Goal: Communication & Community: Answer question/provide support

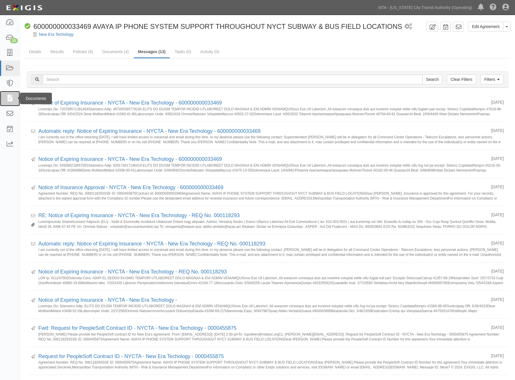
click at [10, 96] on icon at bounding box center [10, 98] width 8 height 7
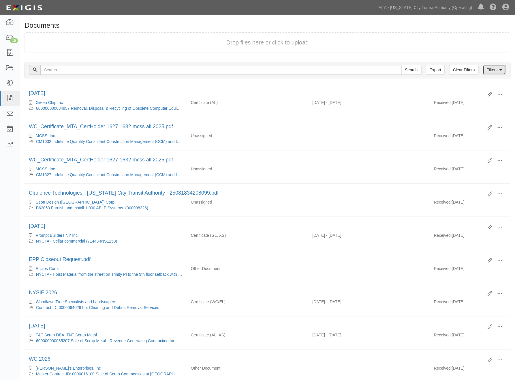
click at [497, 68] on link "Filters" at bounding box center [494, 70] width 23 height 10
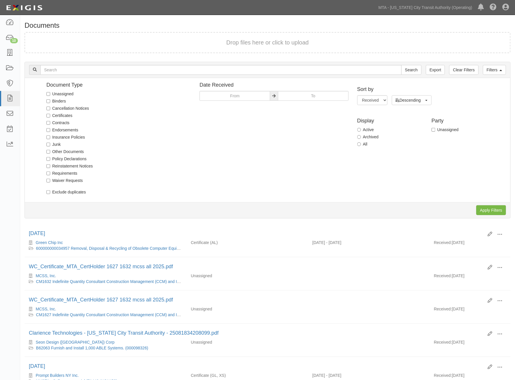
click at [71, 93] on label "Unassigned" at bounding box center [59, 94] width 27 height 6
click at [50, 93] on input "Unassigned" at bounding box center [48, 94] width 4 height 4
checkbox input "true"
click at [499, 211] on input "Apply Filters" at bounding box center [492, 210] width 30 height 10
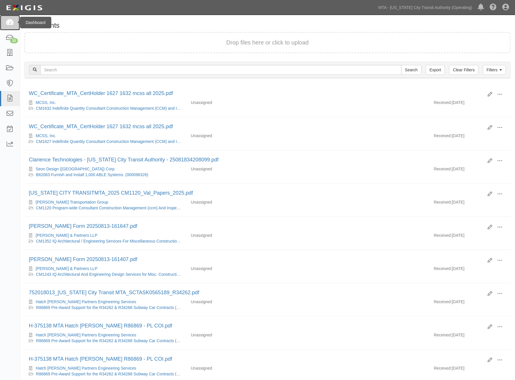
click at [12, 21] on icon at bounding box center [10, 22] width 8 height 7
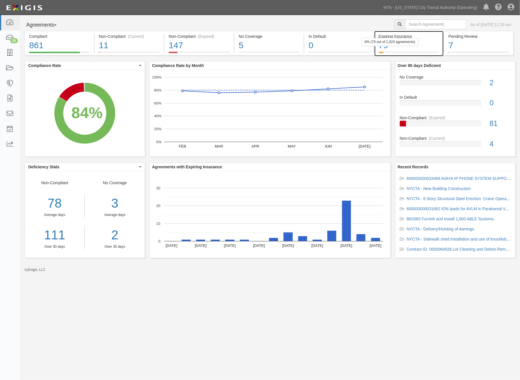
click at [423, 50] on div "79" at bounding box center [409, 45] width 61 height 12
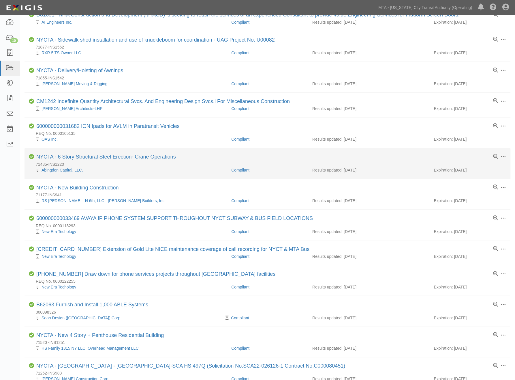
scroll to position [64, 0]
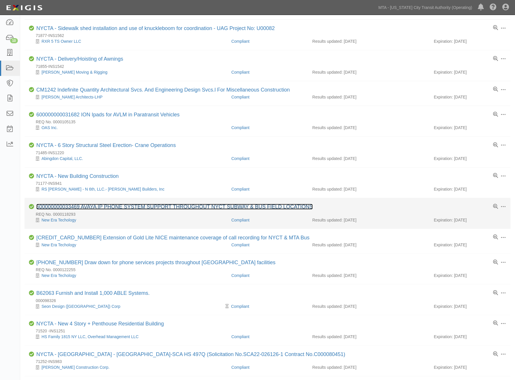
click at [141, 207] on link "600000000033469 AVAYA IP PHONE SYSTEM SUPPORT THROUGHOUT NYCT SUBWAY & BUS FIEL…" at bounding box center [174, 207] width 277 height 6
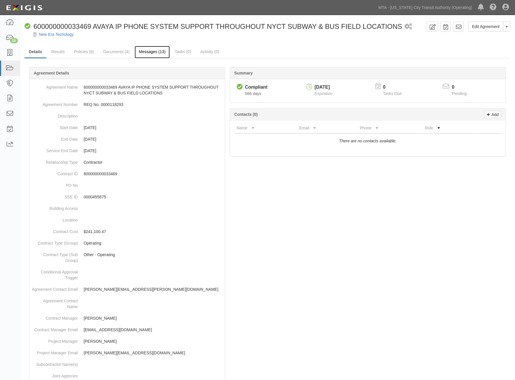
click at [161, 49] on link "Messages (13)" at bounding box center [152, 52] width 35 height 12
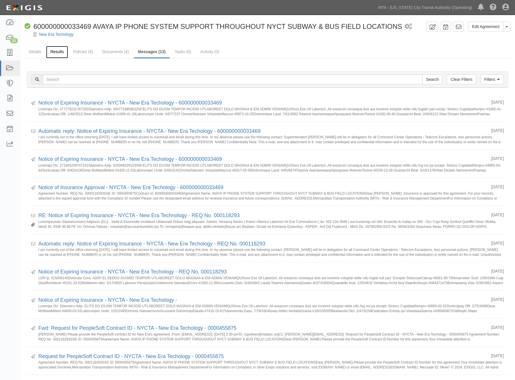
click at [58, 48] on link "Results" at bounding box center [57, 52] width 22 height 12
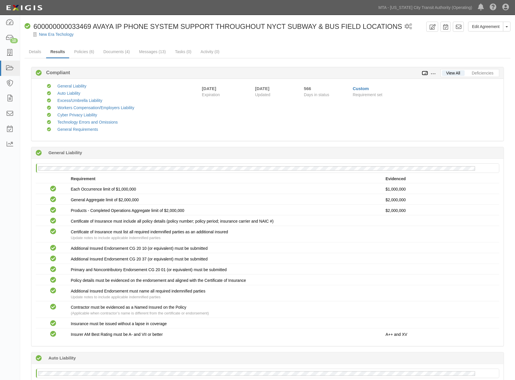
click at [425, 73] on icon at bounding box center [425, 73] width 6 height 4
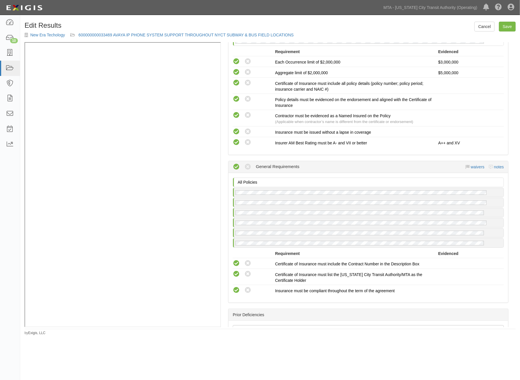
scroll to position [993, 0]
click at [494, 165] on link "notes" at bounding box center [499, 167] width 10 height 5
radio input "true"
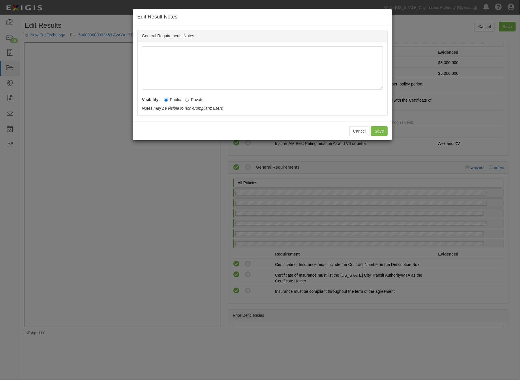
click at [192, 98] on label "Private" at bounding box center [194, 100] width 18 height 6
click at [189, 98] on input "Private" at bounding box center [187, 100] width 4 height 4
radio input "true"
click at [379, 130] on button "Save" at bounding box center [379, 131] width 17 height 10
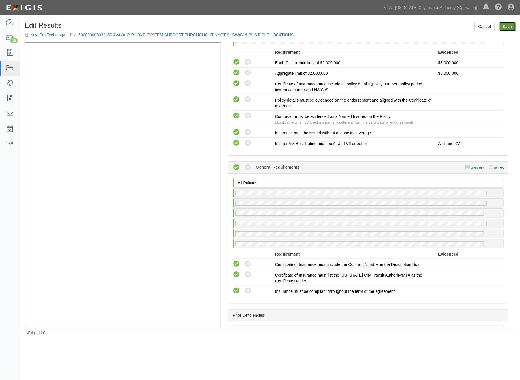
click at [506, 26] on link "Save" at bounding box center [507, 27] width 17 height 10
radio input "true"
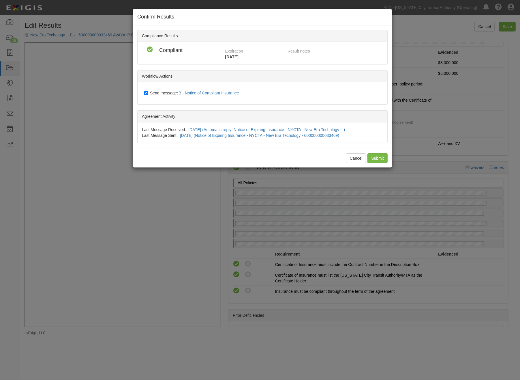
click at [162, 92] on span "Send message: B - Notice of Compliant Insurance" at bounding box center [195, 93] width 91 height 5
click at [148, 92] on input "Send message: B - Notice of Compliant Insurance" at bounding box center [146, 93] width 4 height 5
checkbox input "false"
click at [377, 158] on input "Submit" at bounding box center [378, 158] width 20 height 10
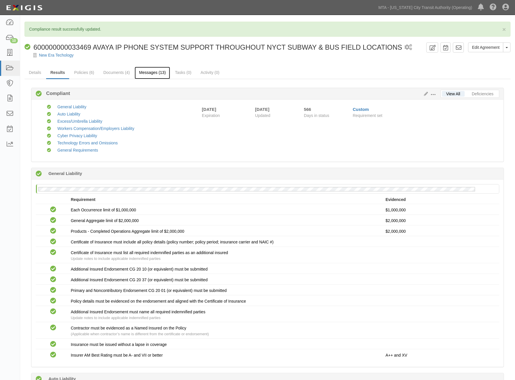
click at [150, 70] on link "Messages (13)" at bounding box center [152, 73] width 35 height 12
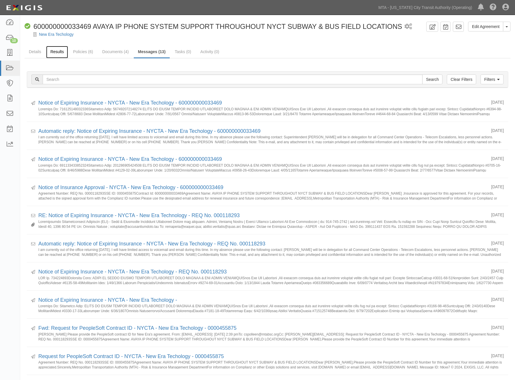
click at [60, 50] on link "Results" at bounding box center [57, 52] width 22 height 12
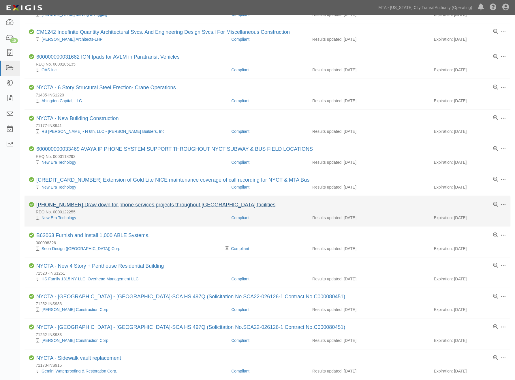
scroll to position [128, 0]
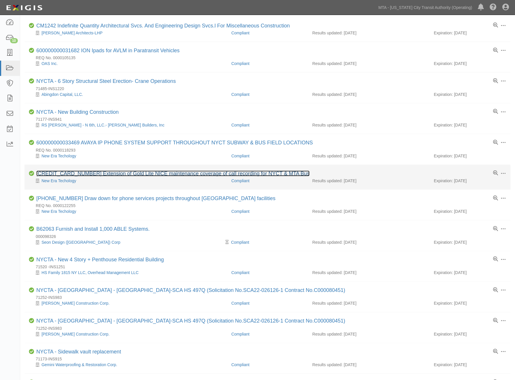
click at [162, 175] on link "[CREDIT_CARD_NUMBER] Extension of Gold Lite NICE maintenance coverage of call r…" at bounding box center [173, 174] width 274 height 6
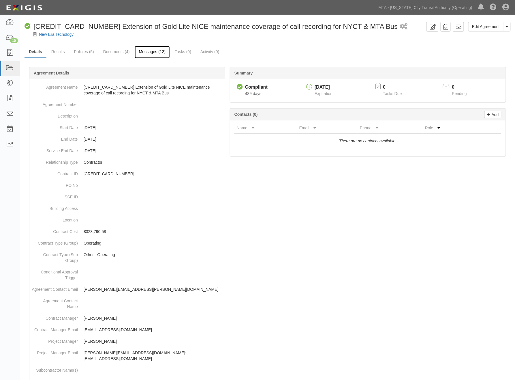
click at [146, 52] on link "Messages (12)" at bounding box center [152, 52] width 35 height 12
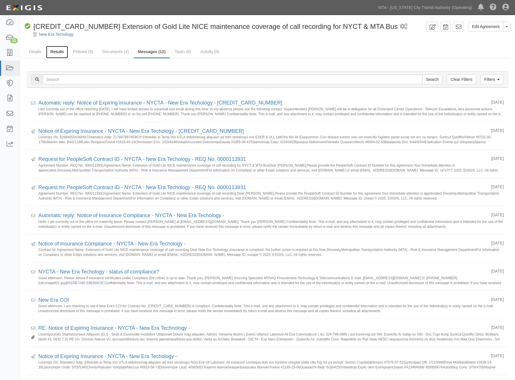
click at [57, 48] on link "Results" at bounding box center [57, 52] width 22 height 12
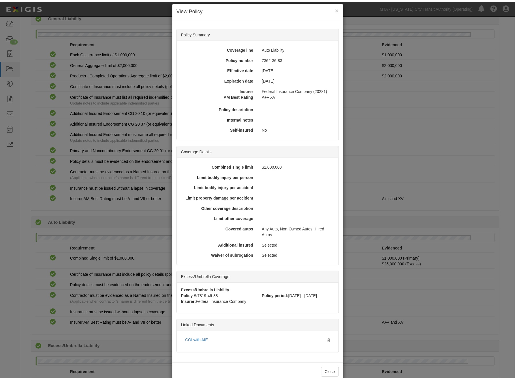
scroll to position [18, 0]
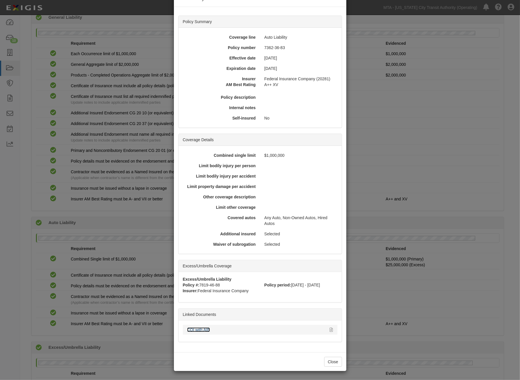
click at [195, 327] on link "COI with AIE" at bounding box center [198, 329] width 23 height 5
click at [363, 257] on div "× View Policy Policy Summary Coverage line Auto Liability Policy number 7362-36…" at bounding box center [260, 190] width 520 height 380
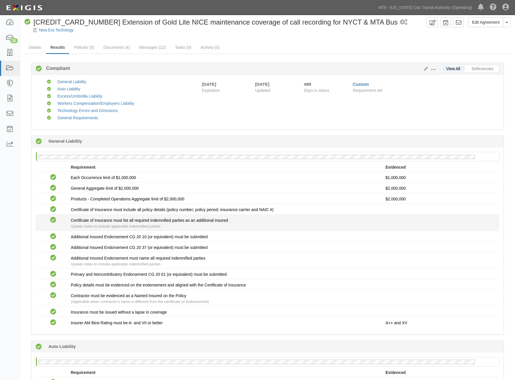
scroll to position [0, 0]
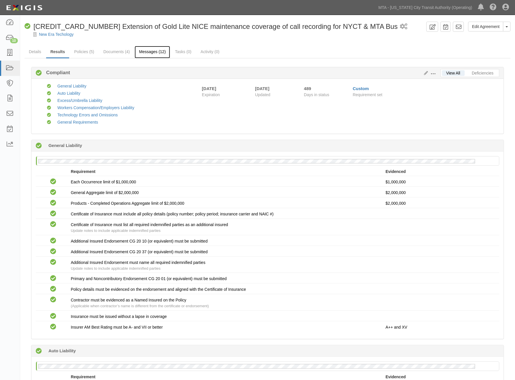
click at [157, 53] on link "Messages (12)" at bounding box center [152, 52] width 35 height 12
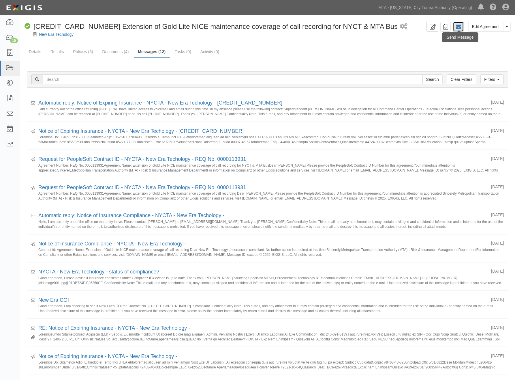
click at [459, 27] on icon at bounding box center [459, 27] width 6 height 6
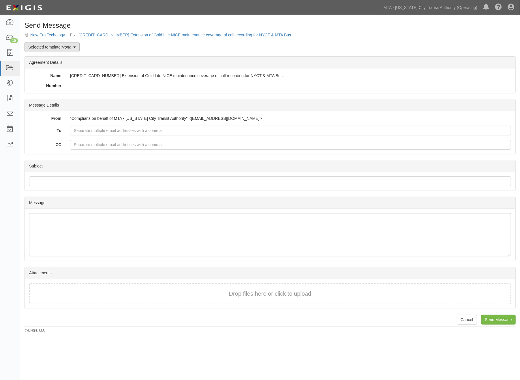
click at [53, 50] on link "Selected template: None" at bounding box center [52, 47] width 55 height 10
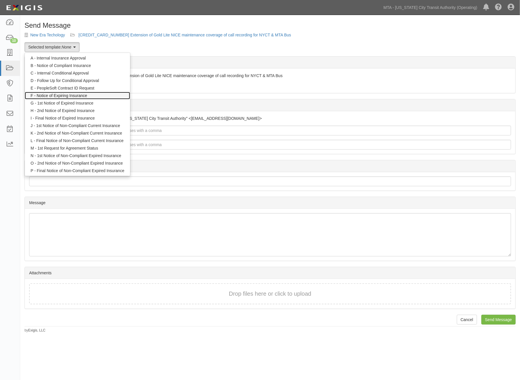
click at [56, 95] on link "F - Notice of Expiring Insurance" at bounding box center [77, 96] width 105 height 8
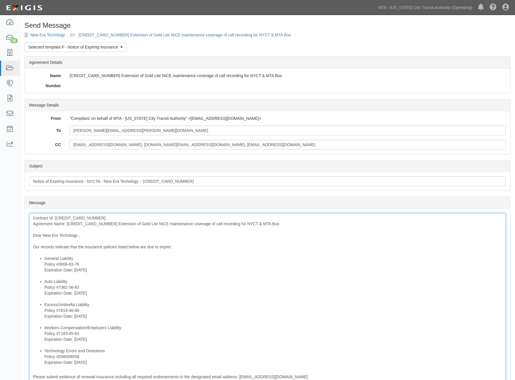
click at [96, 223] on div "Contract Id: 600000000033948 Agreement Name: 600000000033948 Extension of Gold …" at bounding box center [267, 329] width 477 height 232
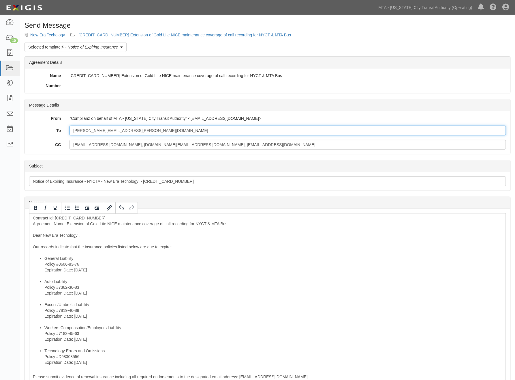
click at [136, 130] on input "michael.foglia@neweratech.com" at bounding box center [288, 131] width 437 height 10
paste input "rresca@clearyinsurance.com"
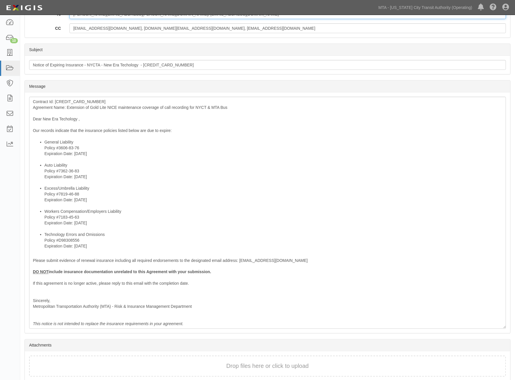
scroll to position [141, 0]
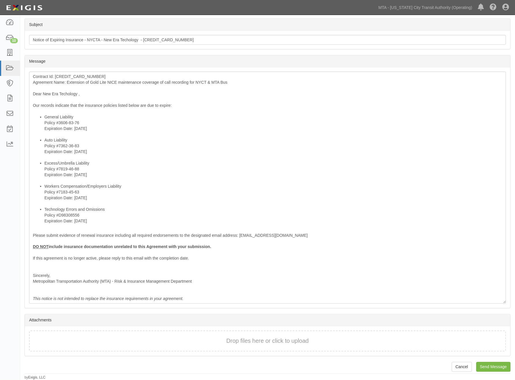
type input "michael.foglia@neweratech.com; rresca@clearyinsurance.com"
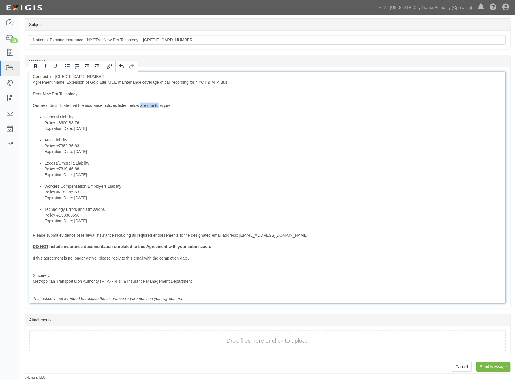
drag, startPoint x: 140, startPoint y: 106, endPoint x: 159, endPoint y: 106, distance: 19.0
click at [159, 106] on div "Contract Id: 600000000033948 Agreement Name: Extension of Gold Lite NICE mainte…" at bounding box center [267, 188] width 477 height 232
click at [150, 107] on div "Contract Id: 600000000033948 Agreement Name: Extension of Gold Lite NICE mainte…" at bounding box center [267, 188] width 477 height 232
click at [151, 105] on div "Contract Id: 600000000033948 Agreement Name: Extension of Gold Lite NICE mainte…" at bounding box center [267, 188] width 477 height 232
drag, startPoint x: 176, startPoint y: 104, endPoint x: 140, endPoint y: 105, distance: 36.7
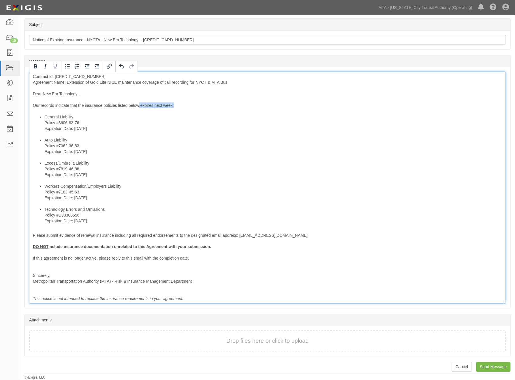
click at [140, 105] on div "Contract Id: 600000000033948 Agreement Name: Extension of Gold Lite NICE mainte…" at bounding box center [267, 188] width 477 height 232
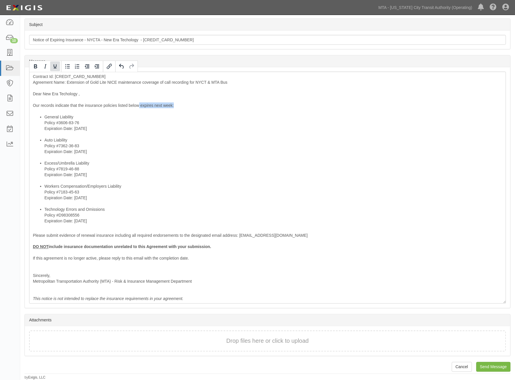
click at [55, 66] on icon "Underline" at bounding box center [55, 66] width 7 height 7
click at [34, 66] on icon "Bold" at bounding box center [35, 66] width 3 height 4
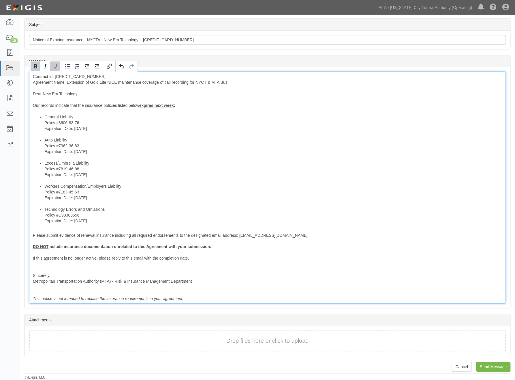
click at [229, 169] on li "Excess/Umbrella Liability Policy #7819-46-88 Expiration Date: 8/28/2025" at bounding box center [273, 171] width 458 height 23
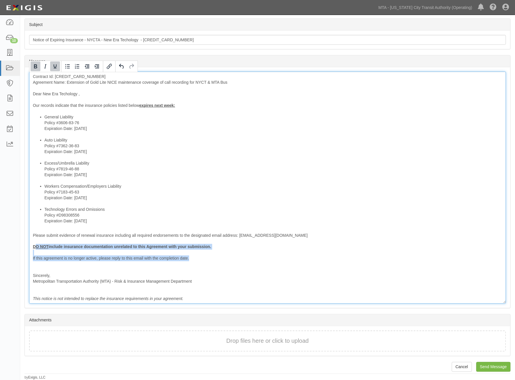
drag, startPoint x: 195, startPoint y: 258, endPoint x: 35, endPoint y: 245, distance: 161.0
click at [35, 245] on div "Contract Id: 600000000033948 Agreement Name: Extension of Gold Lite NICE mainte…" at bounding box center [267, 188] width 477 height 232
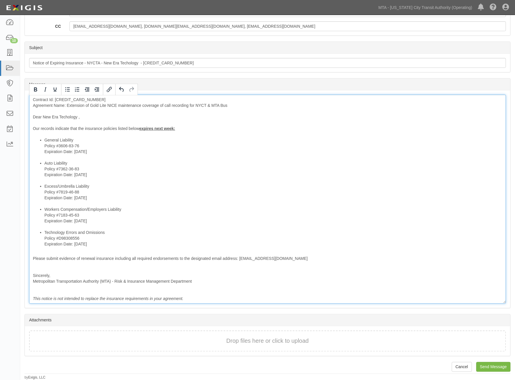
click at [42, 266] on div "Contract Id: 600000000033948 Agreement Name: Extension of Gold Lite NICE mainte…" at bounding box center [267, 199] width 477 height 209
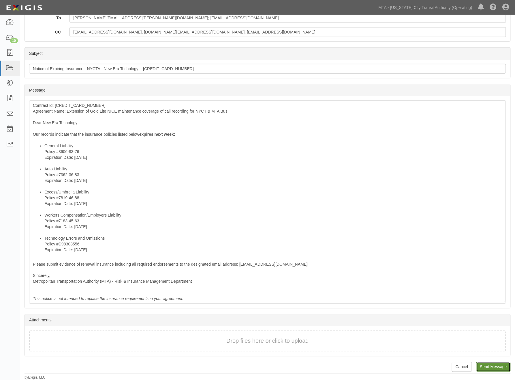
click at [497, 364] on input "Send Message" at bounding box center [494, 367] width 34 height 10
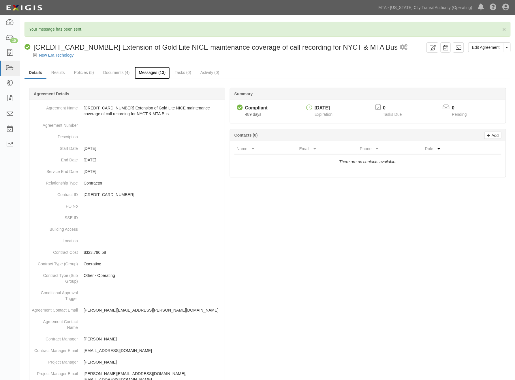
click at [146, 73] on link "Messages (13)" at bounding box center [152, 73] width 35 height 12
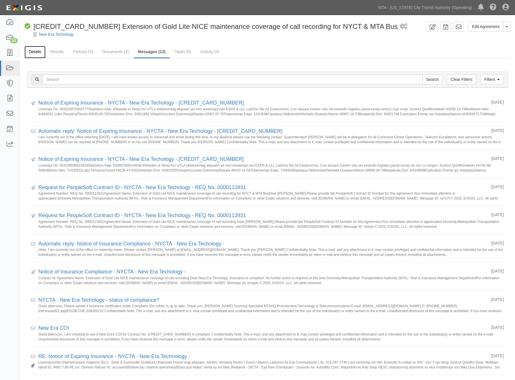
click at [34, 52] on link "Details" at bounding box center [35, 52] width 21 height 12
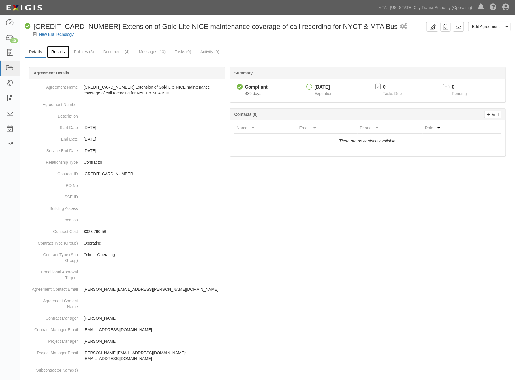
click at [59, 50] on link "Results" at bounding box center [58, 52] width 22 height 12
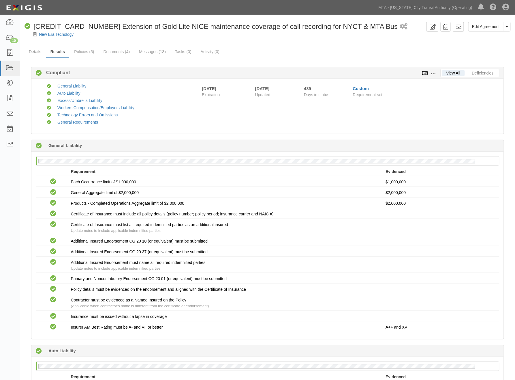
click at [424, 74] on icon at bounding box center [425, 73] width 6 height 4
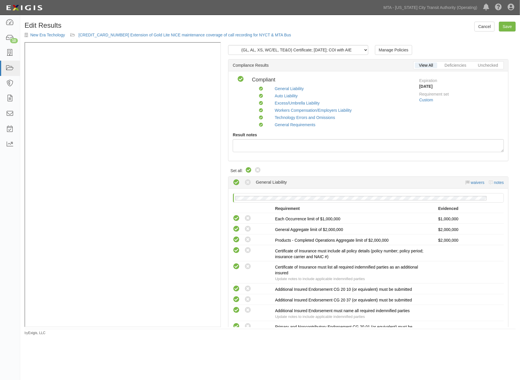
click at [249, 170] on icon at bounding box center [248, 170] width 7 height 7
radio input "true"
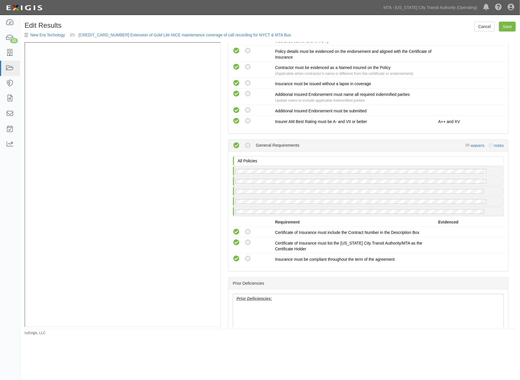
scroll to position [967, 0]
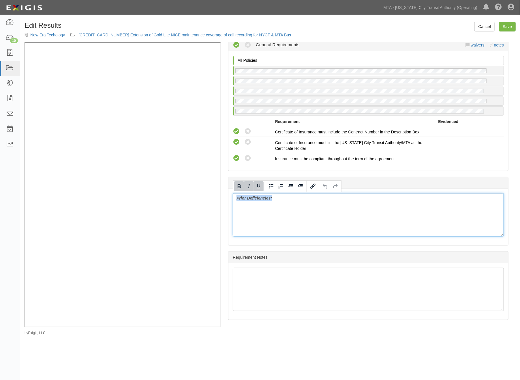
drag, startPoint x: 302, startPoint y: 206, endPoint x: 220, endPoint y: 199, distance: 81.4
click at [180, 138] on div "(GL, AL, XS, WC/EL, TE&O) Certificate; 2/3/2025; COI with AIE Manage Policies U…" at bounding box center [270, 184] width 491 height 285
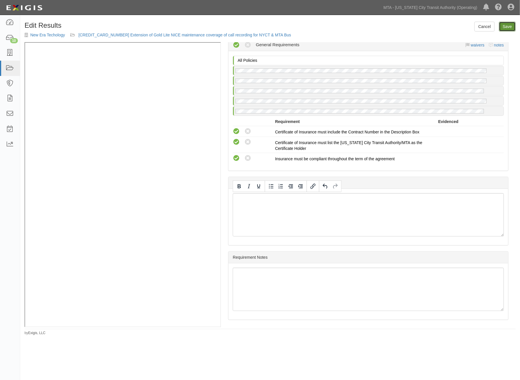
click at [514, 29] on link "Save" at bounding box center [507, 27] width 17 height 10
radio input "true"
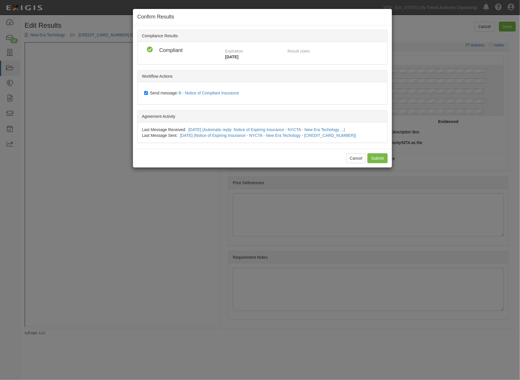
click at [151, 93] on span "Send message: B - Notice of Compliant Insurance" at bounding box center [195, 93] width 91 height 5
click at [148, 93] on input "Send message: B - Notice of Compliant Insurance" at bounding box center [146, 93] width 4 height 5
checkbox input "false"
click at [379, 158] on input "Submit" at bounding box center [378, 158] width 20 height 10
click at [379, 158] on div "Cancel Submit" at bounding box center [262, 158] width 259 height 19
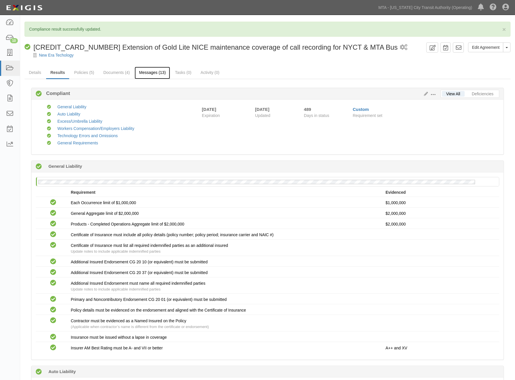
click at [140, 70] on link "Messages (13)" at bounding box center [152, 73] width 35 height 12
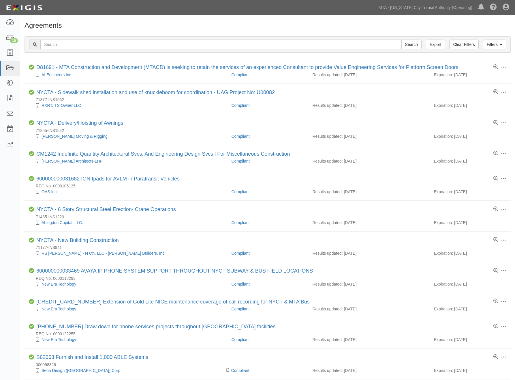
scroll to position [128, 0]
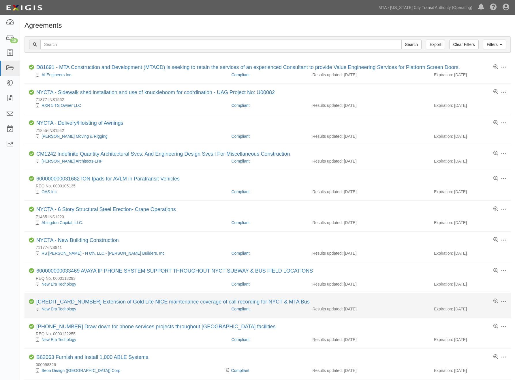
scroll to position [128, 0]
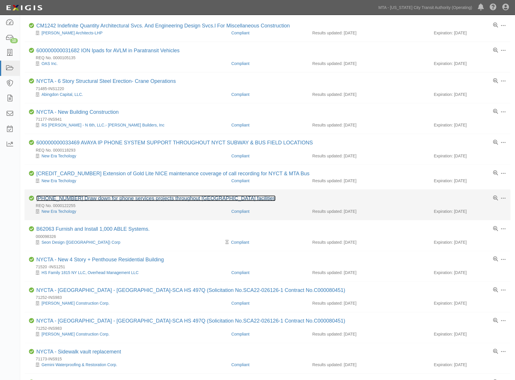
click at [131, 200] on link "[PHONE_NUMBER] Draw down for phone services projects throughout [GEOGRAPHIC_DAT…" at bounding box center [155, 198] width 239 height 6
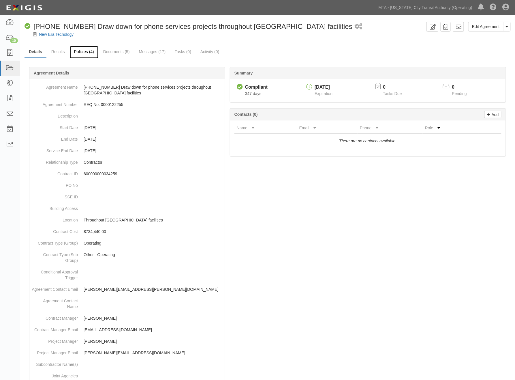
click at [83, 53] on link "Policies (4)" at bounding box center [84, 52] width 29 height 12
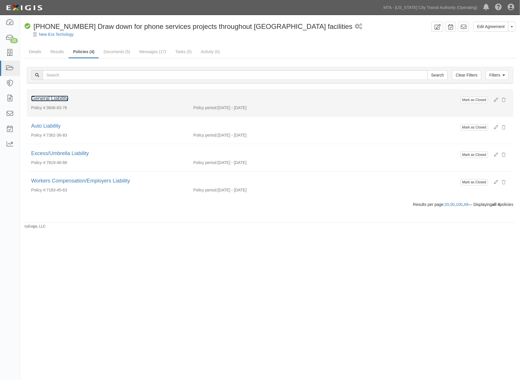
click at [61, 100] on link "General Liability" at bounding box center [49, 99] width 37 height 6
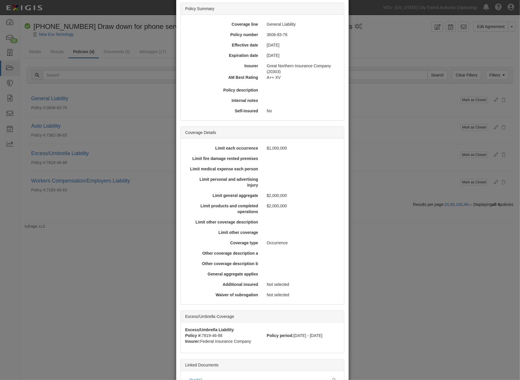
scroll to position [93, 0]
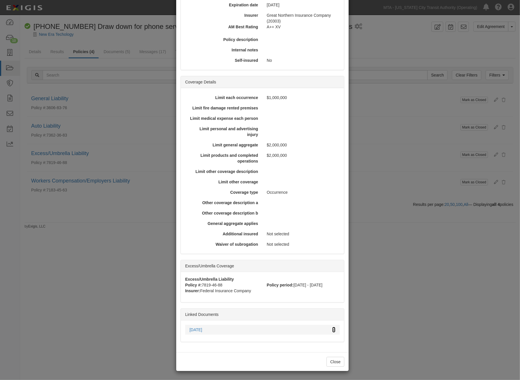
click at [332, 328] on icon at bounding box center [333, 330] width 3 height 4
click at [118, 287] on div "× View Policy Mark as Closed Edit Policy Toggle Dropdown Delete Policy Policy S…" at bounding box center [260, 190] width 520 height 380
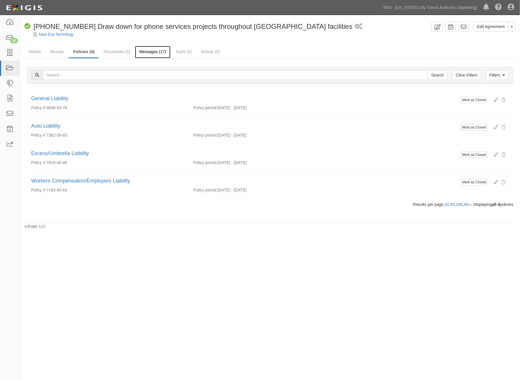
click at [143, 50] on link "Messages (17)" at bounding box center [152, 52] width 35 height 12
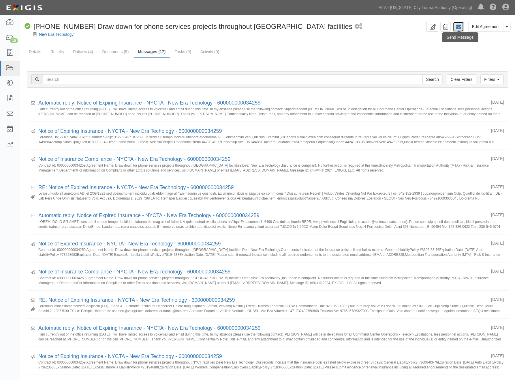
click at [459, 26] on icon at bounding box center [459, 27] width 6 height 6
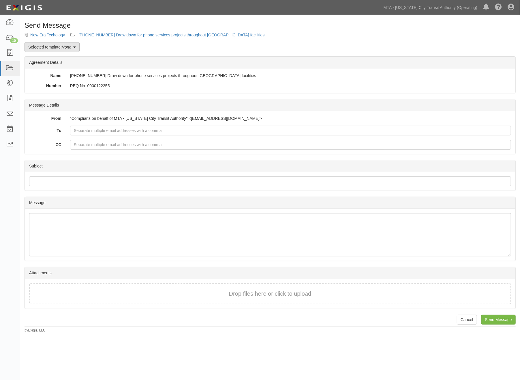
click at [68, 47] on em "None" at bounding box center [67, 47] width 10 height 5
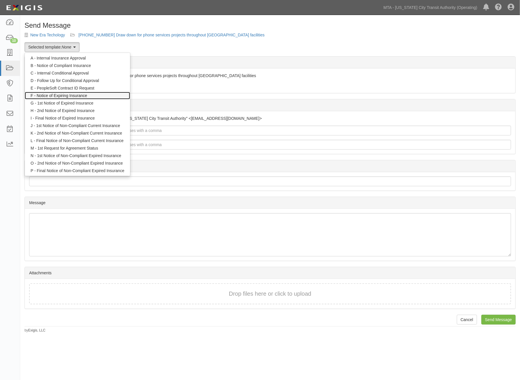
click at [72, 95] on link "F - Notice of Expiring Insurance" at bounding box center [77, 96] width 105 height 8
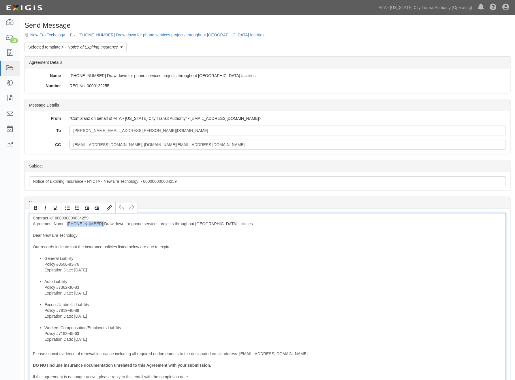
drag, startPoint x: 100, startPoint y: 225, endPoint x: 67, endPoint y: 224, distance: 33.2
click at [67, 224] on div "Contract Id: 600000000034259 Agreement Name: [PHONE_NUMBER] Draw down for phone…" at bounding box center [267, 317] width 477 height 209
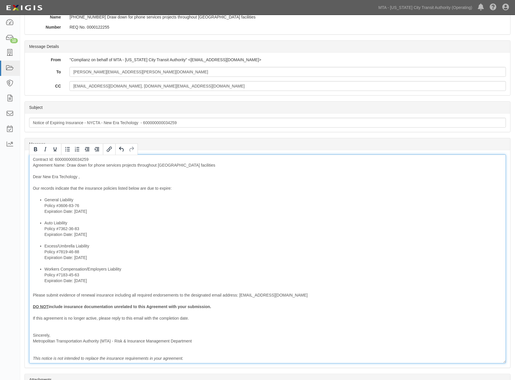
scroll to position [64, 0]
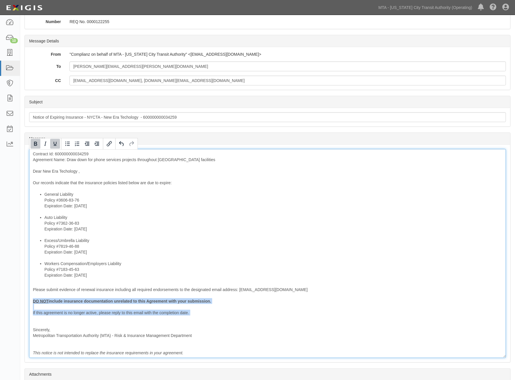
drag, startPoint x: 44, startPoint y: 316, endPoint x: 30, endPoint y: 301, distance: 20.2
click at [30, 301] on div "Contract Id: 600000000034259 Agreement Name: Draw down for phone services proje…" at bounding box center [267, 253] width 477 height 209
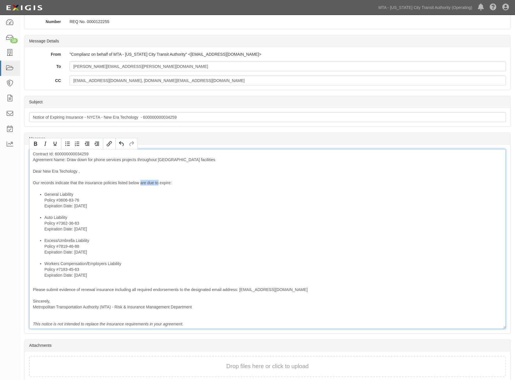
drag, startPoint x: 156, startPoint y: 184, endPoint x: 141, endPoint y: 185, distance: 15.4
click at [141, 185] on div "Contract Id: 600000000034259 Agreement Name: Draw down for phone services proje…" at bounding box center [267, 239] width 477 height 180
click at [151, 183] on div "Contract Id: 600000000034259 Agreement Name: Draw down for phone services proje…" at bounding box center [267, 239] width 477 height 180
drag, startPoint x: 179, startPoint y: 183, endPoint x: 141, endPoint y: 185, distance: 38.7
click at [141, 185] on div "Contract Id: 600000000034259 Agreement Name: Draw down for phone services proje…" at bounding box center [267, 239] width 477 height 180
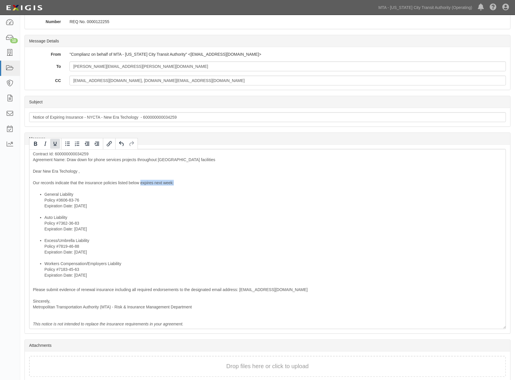
click at [53, 142] on icon "Underline" at bounding box center [55, 143] width 7 height 7
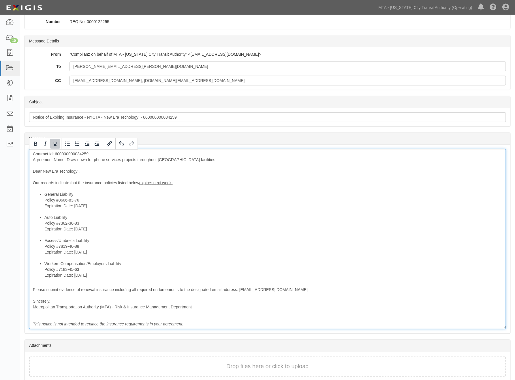
click at [200, 253] on li "Excess/Umbrella Liability Policy #7819-46-88 Expiration Date: 8/28/2025" at bounding box center [273, 248] width 458 height 23
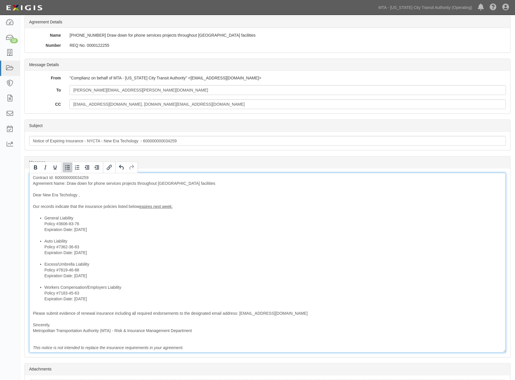
scroll to position [0, 0]
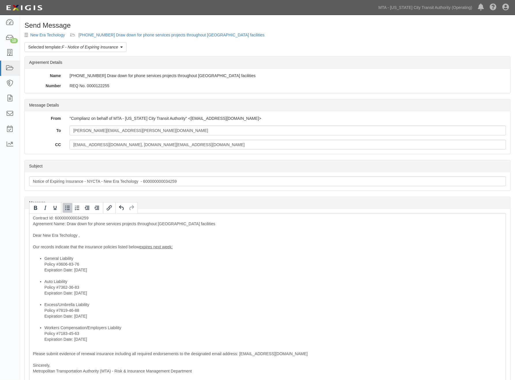
click at [131, 32] on div "Send Message New Era Techology 600000000034259 Draw down for phone services pro…" at bounding box center [267, 246] width 495 height 448
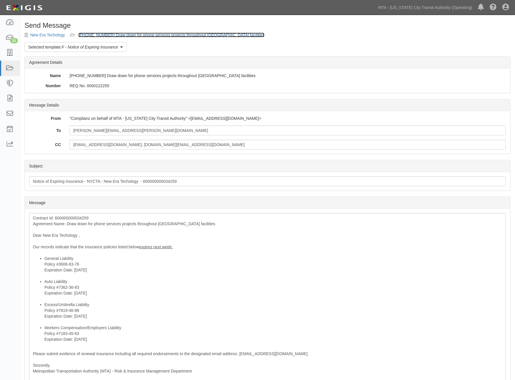
click at [130, 34] on link "[PHONE_NUMBER] Draw down for phone services projects throughout [GEOGRAPHIC_DAT…" at bounding box center [171, 35] width 186 height 5
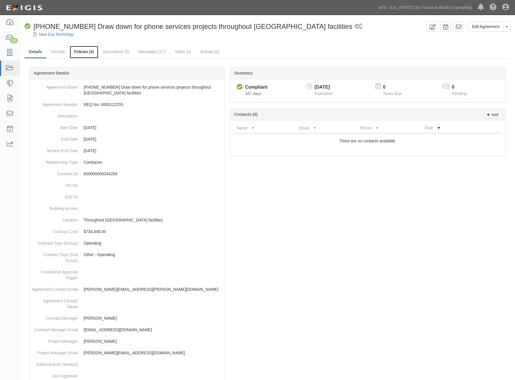
click at [90, 50] on link "Policies (4)" at bounding box center [84, 52] width 29 height 12
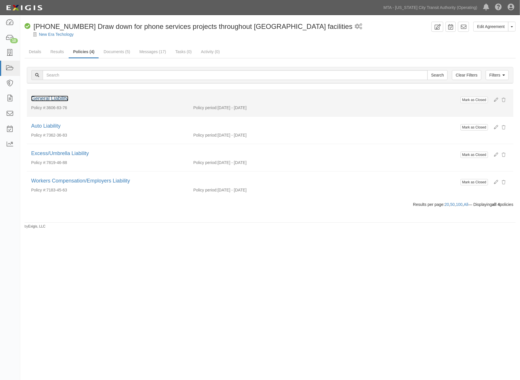
click at [59, 99] on link "General Liability" at bounding box center [49, 99] width 37 height 6
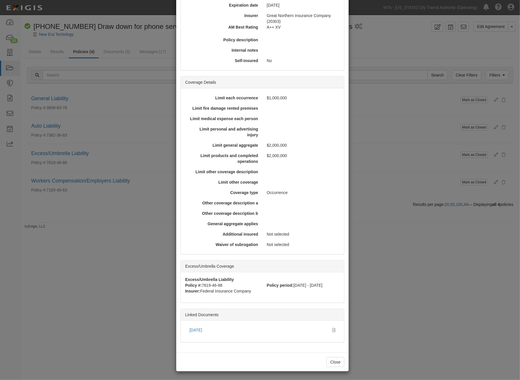
scroll to position [93, 0]
click at [332, 328] on icon at bounding box center [333, 330] width 3 height 4
click at [119, 307] on div "× View Policy Mark as Closed Edit Policy Toggle Dropdown Delete Policy Policy S…" at bounding box center [260, 190] width 520 height 380
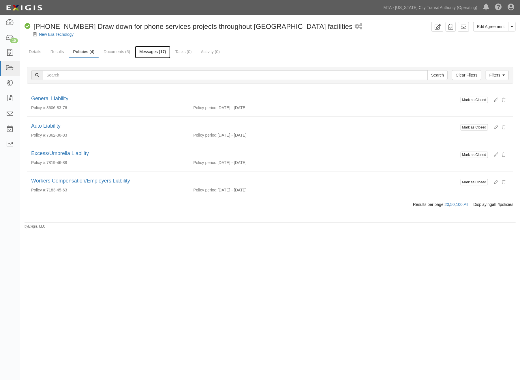
click at [159, 52] on link "Messages (17)" at bounding box center [152, 52] width 35 height 12
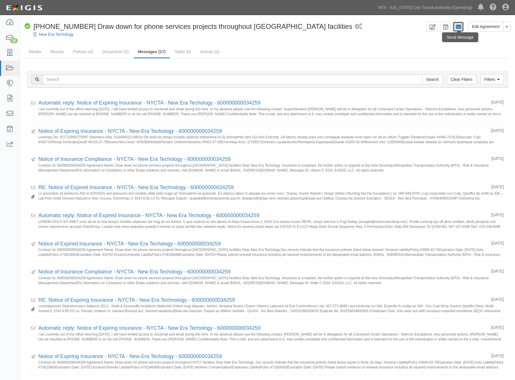
click at [458, 28] on icon at bounding box center [459, 27] width 6 height 6
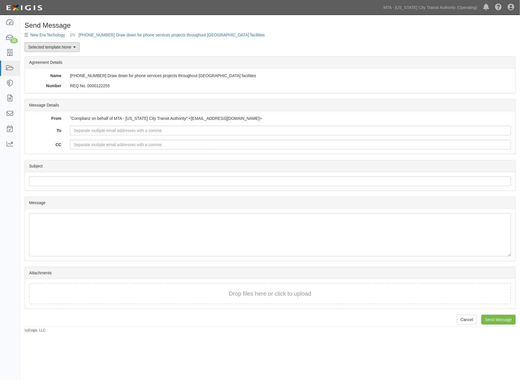
click at [59, 50] on link "Selected template: None" at bounding box center [52, 47] width 55 height 10
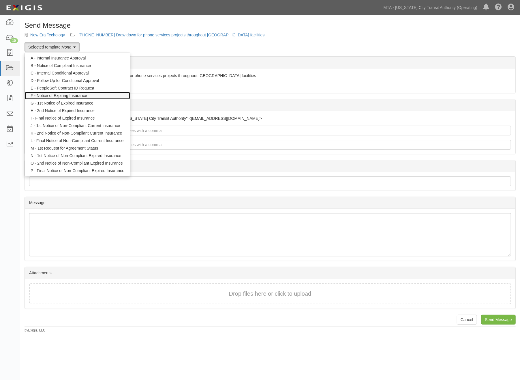
click at [67, 95] on link "F - Notice of Expiring Insurance" at bounding box center [77, 96] width 105 height 8
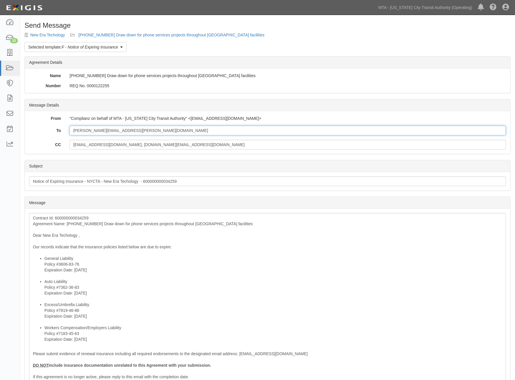
click at [148, 131] on input "[PERSON_NAME][EMAIL_ADDRESS][PERSON_NAME][DOMAIN_NAME]" at bounding box center [288, 131] width 437 height 10
paste input "[EMAIL_ADDRESS][DOMAIN_NAME]"
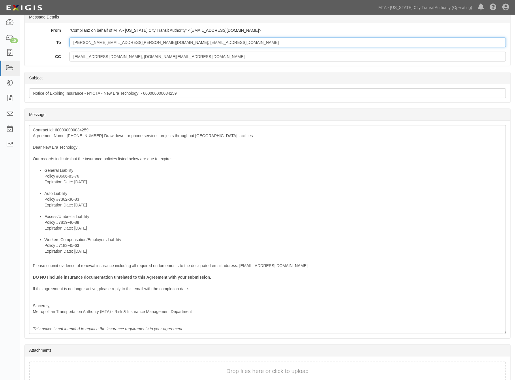
scroll to position [96, 0]
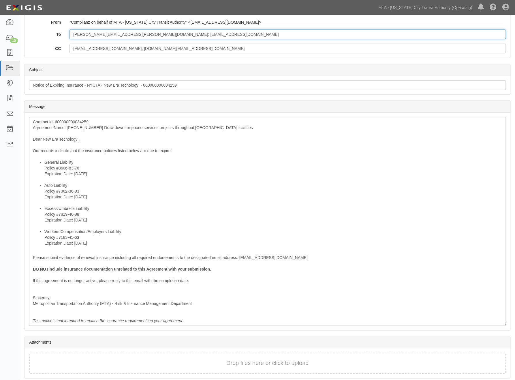
type input "[PERSON_NAME][EMAIL_ADDRESS][PERSON_NAME][DOMAIN_NAME]; [EMAIL_ADDRESS][DOMAIN_…"
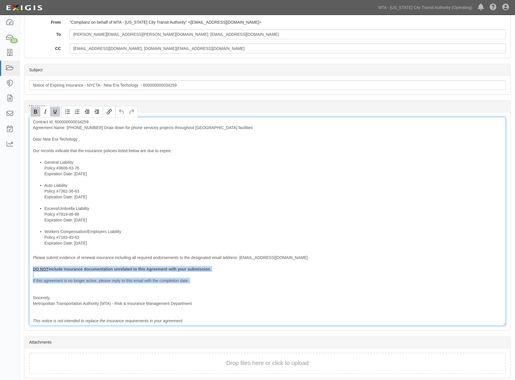
drag, startPoint x: 47, startPoint y: 282, endPoint x: 27, endPoint y: 269, distance: 23.3
click at [27, 269] on div "Message Contract Id: 600000000034259 Agreement Name: [PHONE_NUMBER] Draw down f…" at bounding box center [268, 222] width 486 height 218
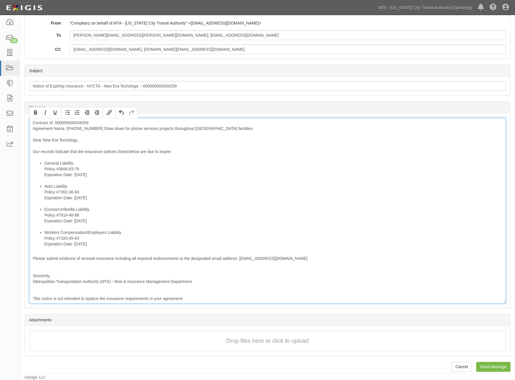
scroll to position [89, 0]
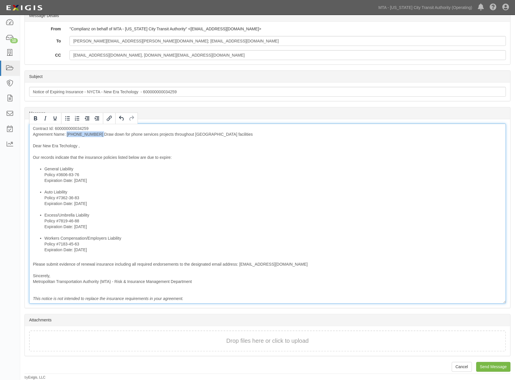
drag, startPoint x: 100, startPoint y: 136, endPoint x: 68, endPoint y: 134, distance: 32.7
click at [68, 134] on div "Contract Id: 600000000034259 Agreement Name: [PHONE_NUMBER] Draw down for phone…" at bounding box center [267, 213] width 477 height 180
click at [171, 159] on div "Contract Id: 600000000034259 Agreement Name: Draw down for phone services proje…" at bounding box center [267, 213] width 477 height 180
drag, startPoint x: 200, startPoint y: 156, endPoint x: 160, endPoint y: 156, distance: 40.1
click at [160, 156] on div "Contract Id: 600000000034259 Agreement Name: Draw down for phone services proje…" at bounding box center [267, 213] width 477 height 180
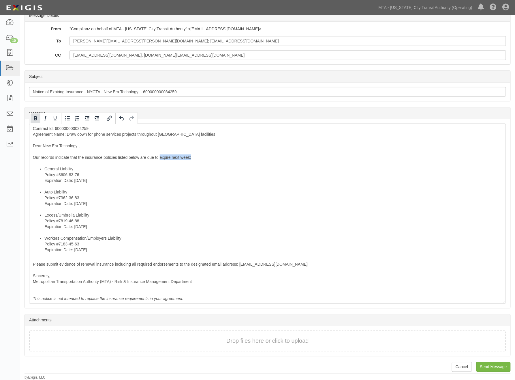
click at [35, 116] on icon "Bold" at bounding box center [35, 118] width 7 height 7
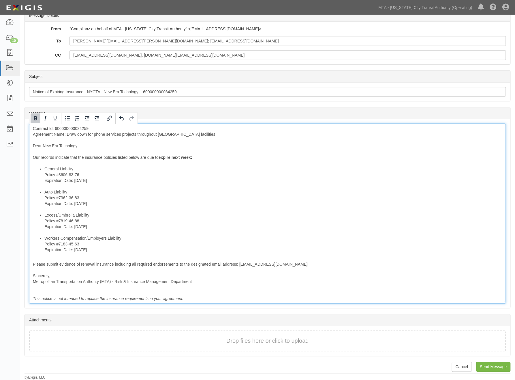
click at [197, 241] on li "Workers Compensation/Employers Liability Policy #7183-45-63 Expiration Date: 8/…" at bounding box center [273, 243] width 458 height 17
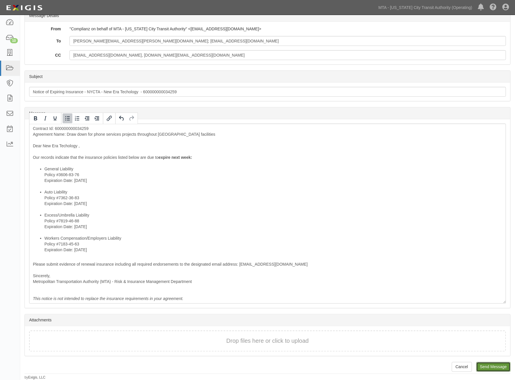
click at [487, 368] on input "Send Message" at bounding box center [494, 367] width 34 height 10
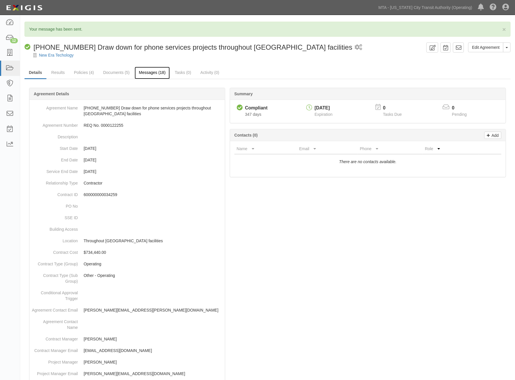
click at [153, 76] on link "Messages (18)" at bounding box center [152, 73] width 35 height 12
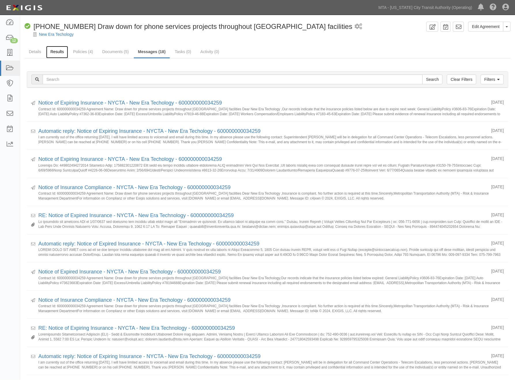
click at [57, 50] on link "Results" at bounding box center [57, 52] width 22 height 12
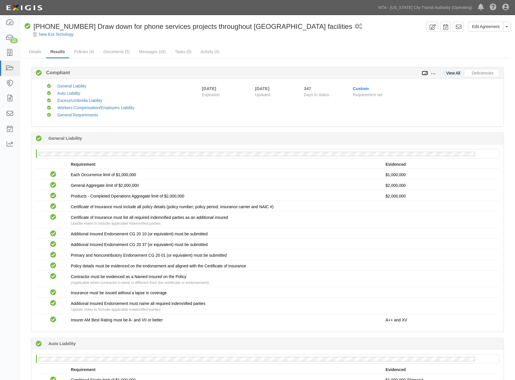
click at [426, 73] on icon at bounding box center [425, 73] width 6 height 4
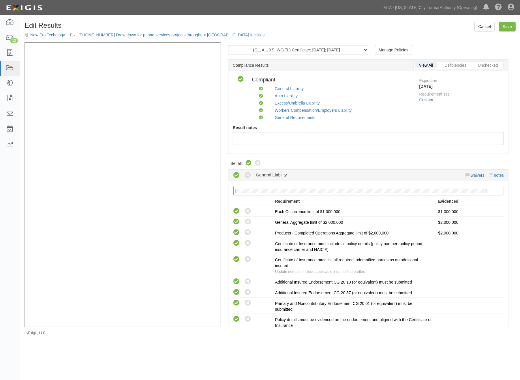
click at [250, 160] on icon at bounding box center [248, 163] width 7 height 7
radio input "true"
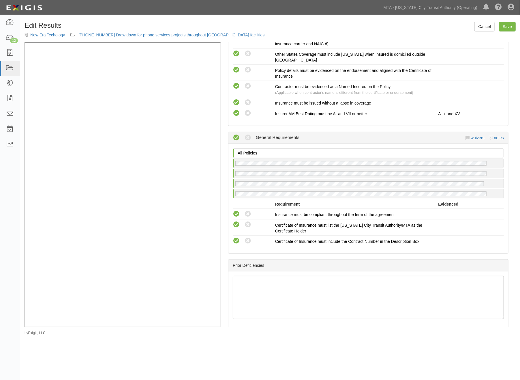
scroll to position [705, 0]
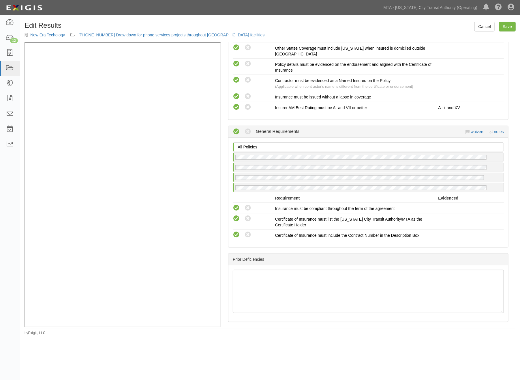
click at [495, 126] on div "Compliant Waived Non-Compliant General Requirements waivers notes" at bounding box center [368, 132] width 271 height 12
click at [495, 129] on link "notes" at bounding box center [499, 131] width 10 height 5
radio input "true"
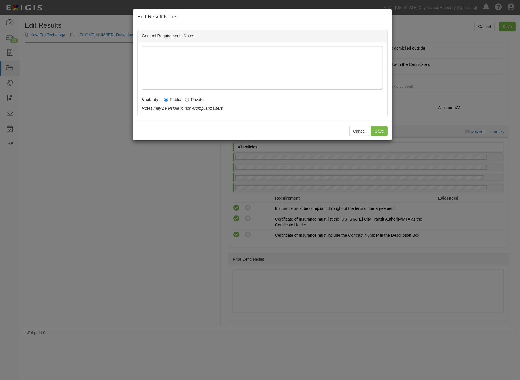
click at [202, 99] on label "Private" at bounding box center [194, 100] width 18 height 6
click at [189, 99] on input "Private" at bounding box center [187, 100] width 4 height 4
radio input "true"
click at [382, 128] on button "Save" at bounding box center [379, 131] width 17 height 10
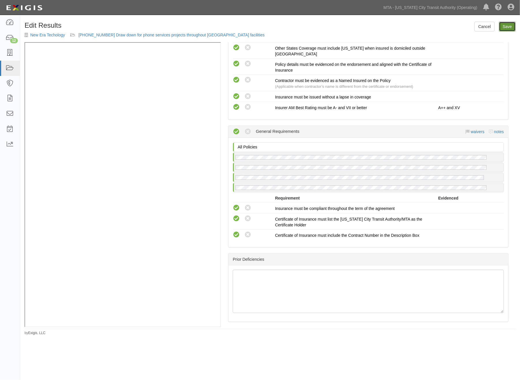
click at [512, 28] on link "Save" at bounding box center [507, 27] width 17 height 10
radio input "true"
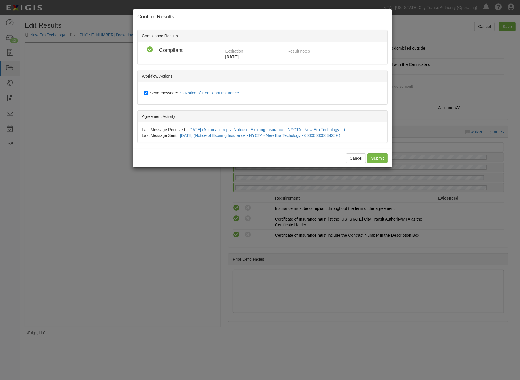
click at [151, 94] on span "Send message: B - Notice of Compliant Insurance" at bounding box center [195, 93] width 91 height 5
click at [148, 94] on input "Send message: B - Notice of Compliant Insurance" at bounding box center [146, 93] width 4 height 5
checkbox input "false"
click at [379, 156] on input "Submit" at bounding box center [378, 158] width 20 height 10
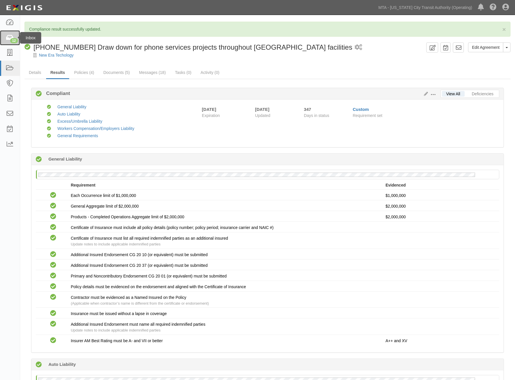
click at [14, 36] on link "12" at bounding box center [10, 37] width 20 height 15
